Goal: Book appointment/travel/reservation

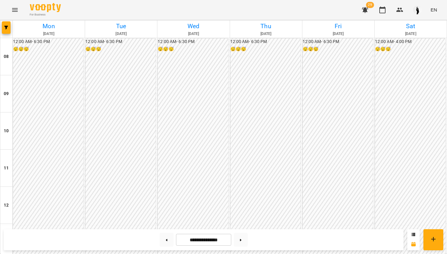
scroll to position [275, 0]
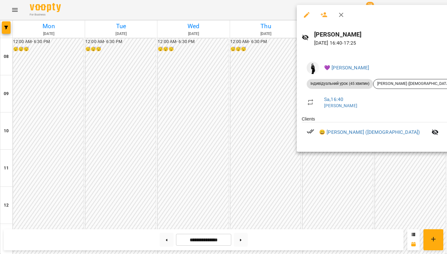
click at [388, 170] on div at bounding box center [223, 127] width 447 height 254
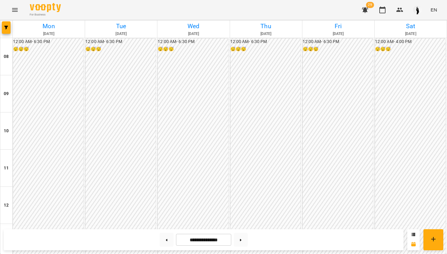
scroll to position [295, 0]
click at [242, 244] on button at bounding box center [241, 240] width 14 height 14
click at [165, 240] on button at bounding box center [166, 240] width 14 height 14
type input "**********"
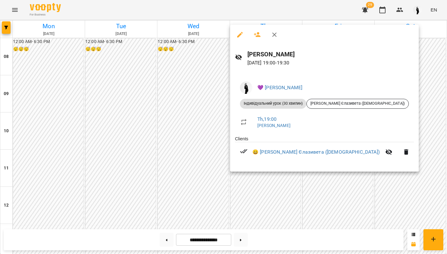
click at [264, 181] on div at bounding box center [223, 127] width 447 height 254
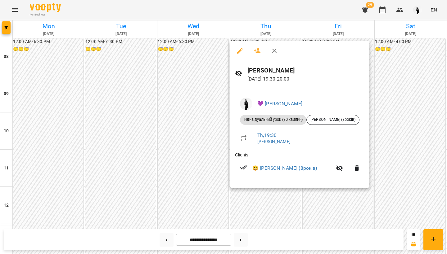
click at [266, 199] on div at bounding box center [223, 127] width 447 height 254
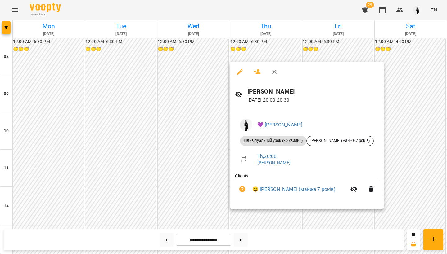
click at [265, 221] on div at bounding box center [223, 127] width 447 height 254
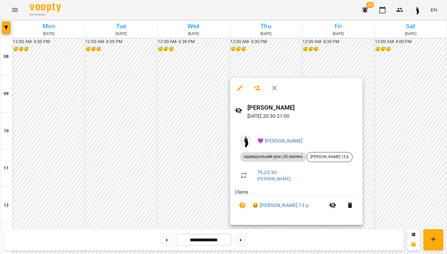
click at [387, 170] on div at bounding box center [223, 127] width 447 height 254
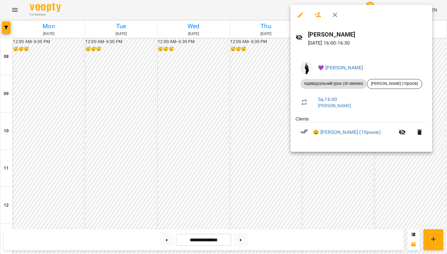
click at [398, 172] on div at bounding box center [223, 127] width 447 height 254
